Goal: Register for event/course

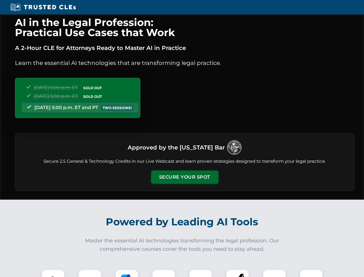
click at [185, 177] on button "Secure Your Spot" at bounding box center [185, 177] width 68 height 13
click at [53, 273] on img at bounding box center [53, 281] width 17 height 17
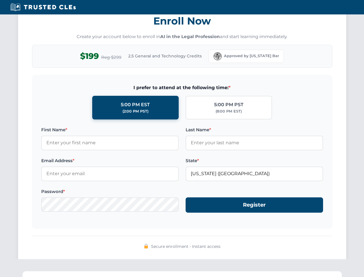
scroll to position [566, 0]
